Goal: Complete application form

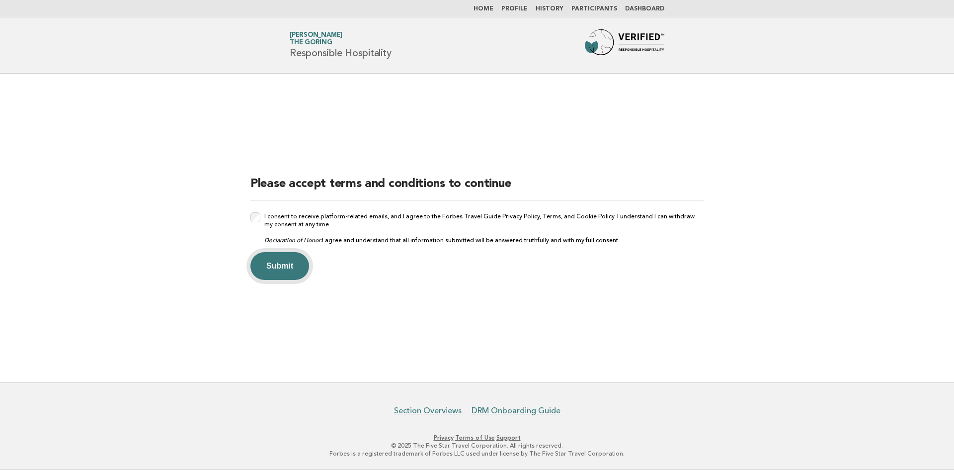
click at [287, 266] on button "Submit" at bounding box center [280, 266] width 59 height 28
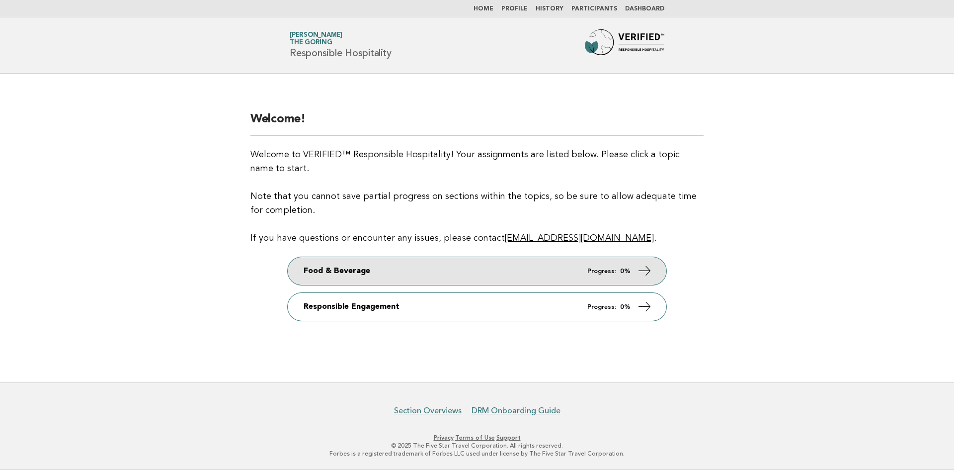
click at [388, 269] on link "Food & Beverage Progress: 0%" at bounding box center [477, 271] width 379 height 28
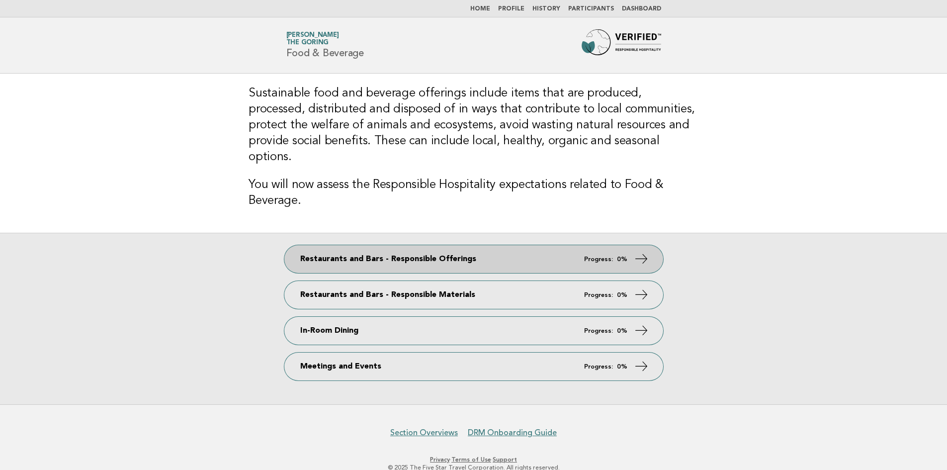
click at [513, 247] on link "Restaurants and Bars - Responsible Offerings Progress: 0%" at bounding box center [473, 259] width 379 height 28
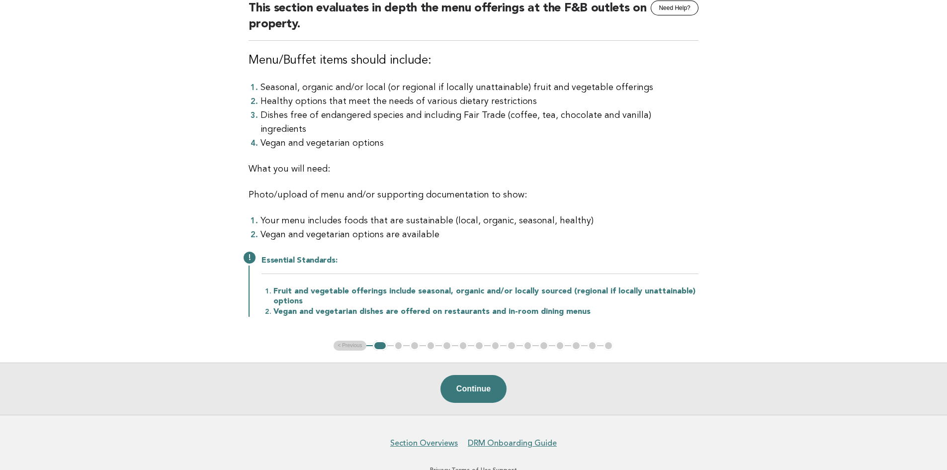
scroll to position [99, 0]
click at [481, 376] on button "Continue" at bounding box center [473, 388] width 66 height 28
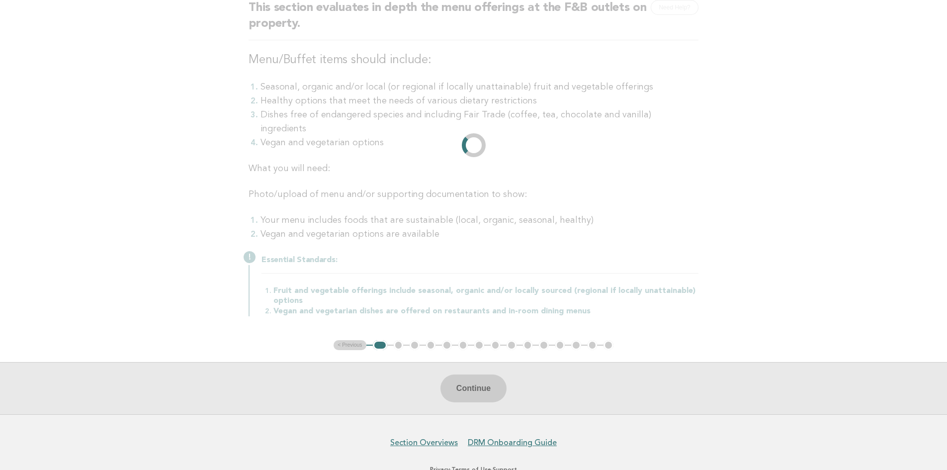
scroll to position [0, 0]
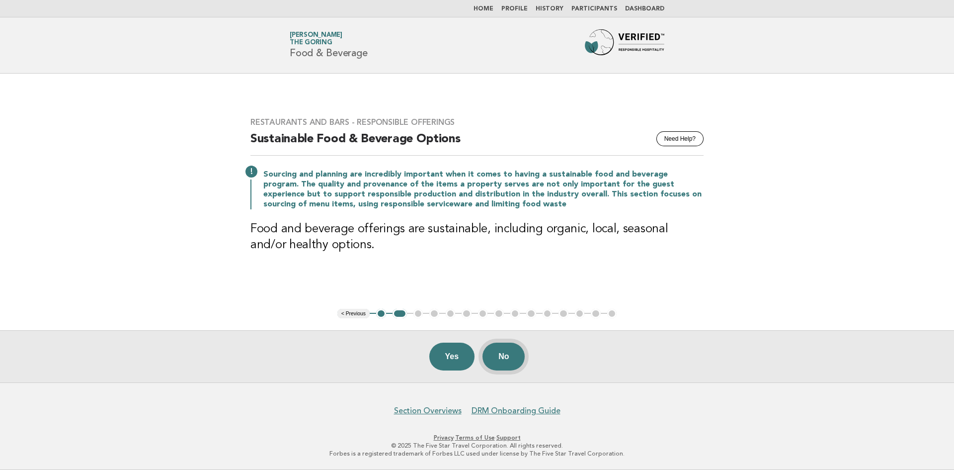
click at [512, 355] on button "No" at bounding box center [504, 356] width 42 height 28
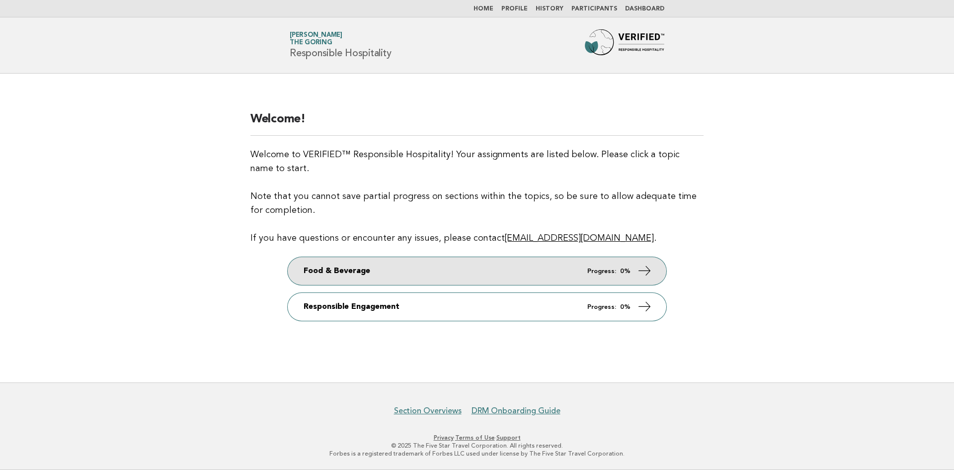
click at [342, 270] on link "Food & Beverage Progress: 0%" at bounding box center [477, 271] width 379 height 28
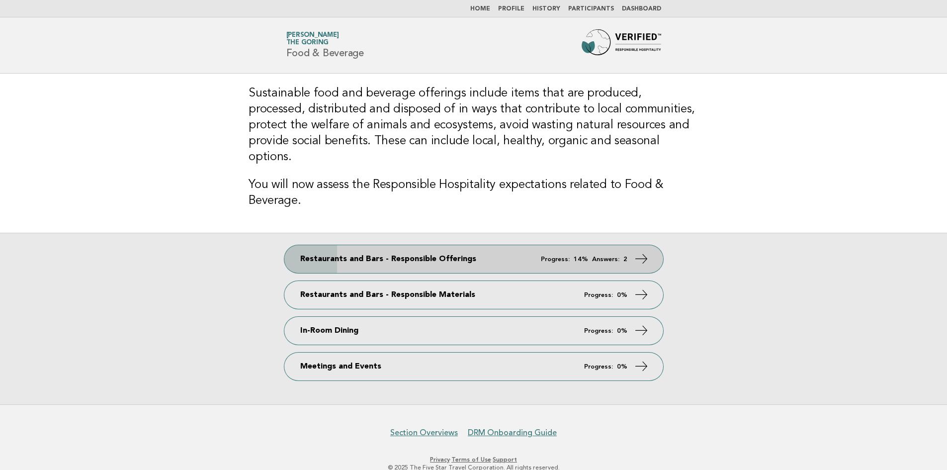
click at [598, 256] on em "Answers:" at bounding box center [605, 259] width 27 height 6
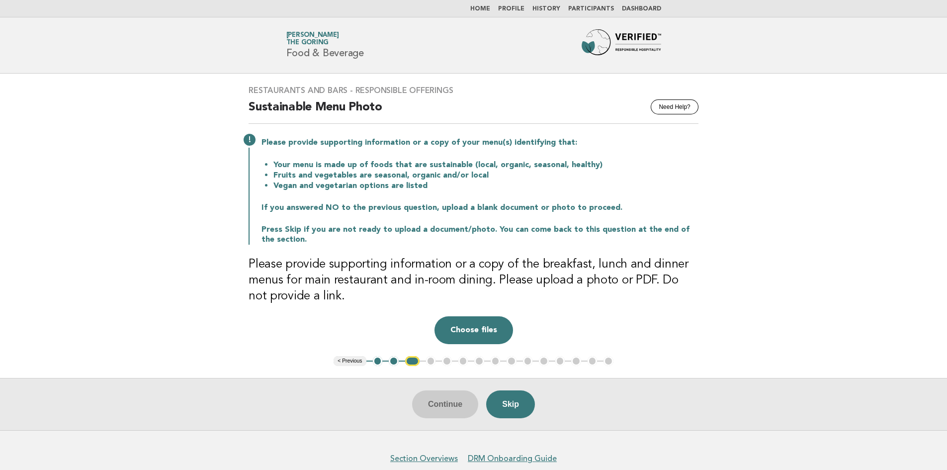
click at [352, 361] on button "< Previous" at bounding box center [350, 361] width 32 height 10
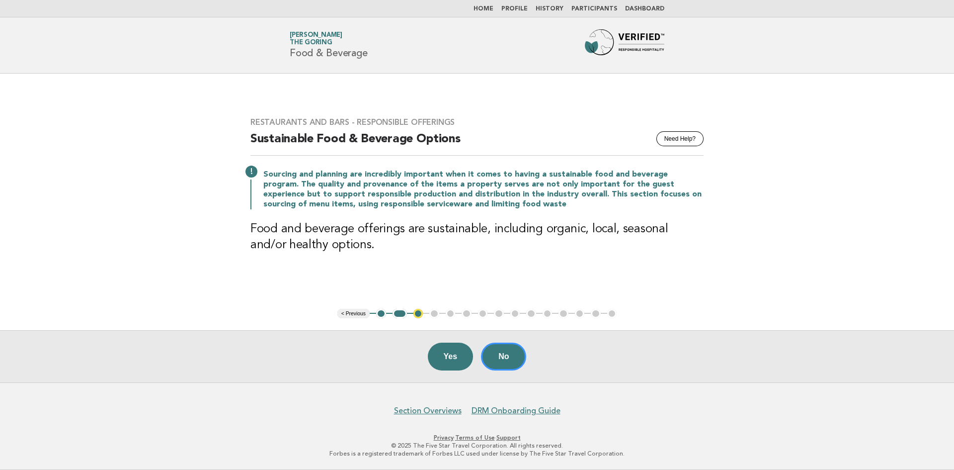
click at [354, 315] on button "< Previous" at bounding box center [354, 314] width 32 height 10
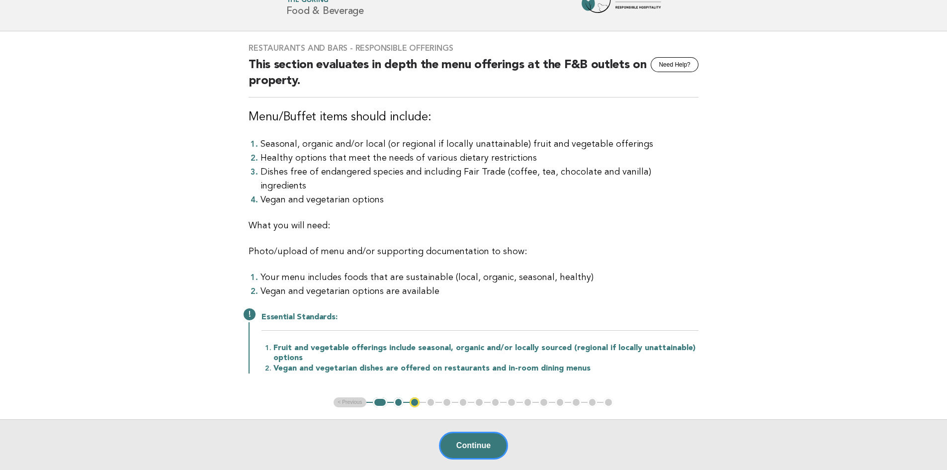
scroll to position [99, 0]
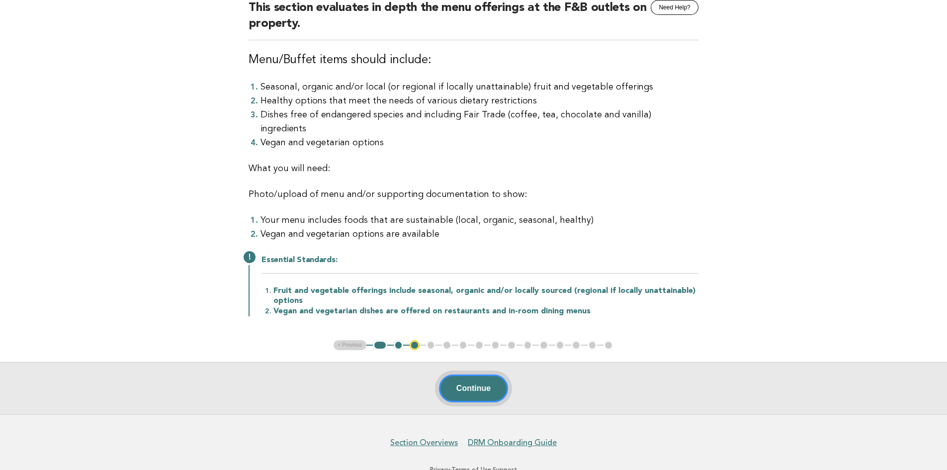
click at [449, 376] on button "Continue" at bounding box center [473, 388] width 69 height 28
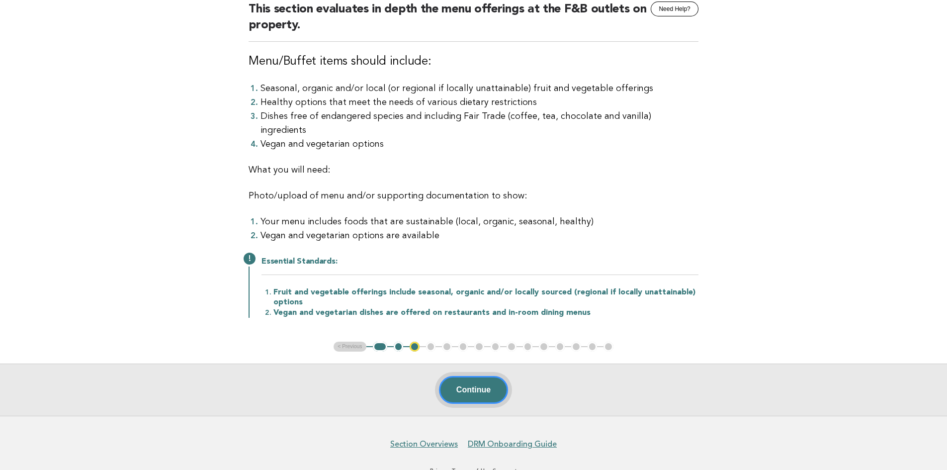
scroll to position [0, 0]
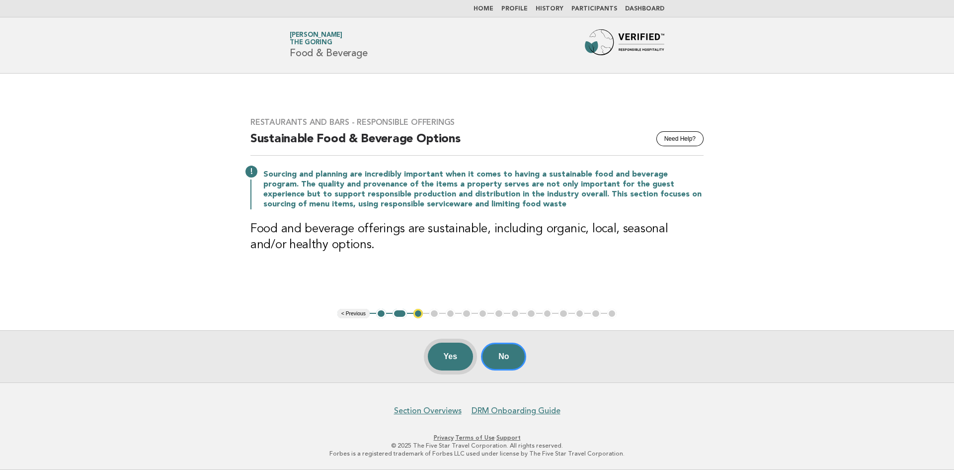
click at [441, 360] on button "Yes" at bounding box center [451, 356] width 46 height 28
